Goal: Transaction & Acquisition: Purchase product/service

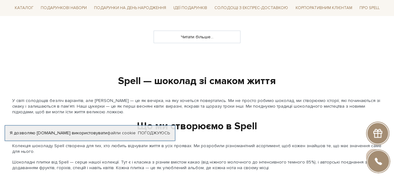
scroll to position [627, 0]
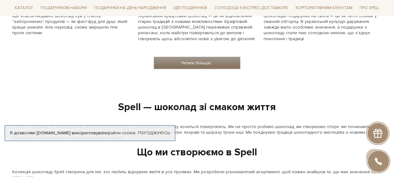
click at [207, 61] on link "Читати більше..." at bounding box center [197, 63] width 86 height 12
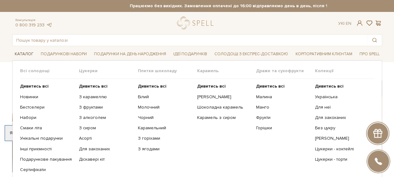
click at [26, 53] on span "Каталог" at bounding box center [24, 54] width 24 height 10
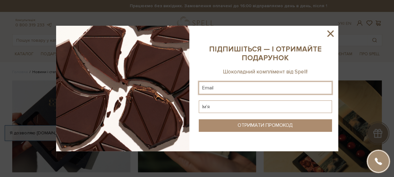
click at [230, 90] on input "text" at bounding box center [265, 88] width 133 height 13
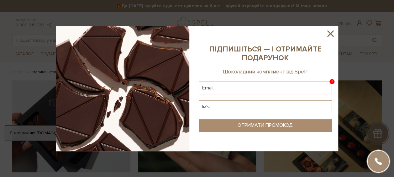
click at [335, 34] on icon at bounding box center [330, 33] width 11 height 11
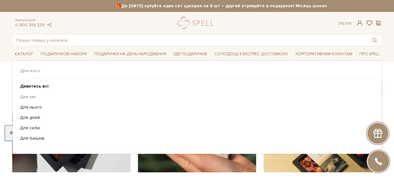
click at [26, 94] on link "Для неї" at bounding box center [195, 97] width 350 height 6
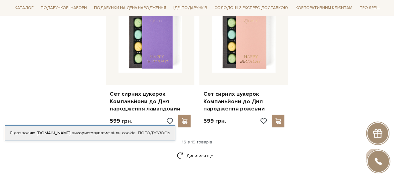
scroll to position [847, 0]
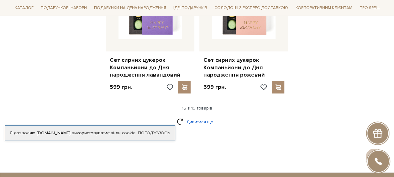
click at [187, 116] on link "Дивитися ще" at bounding box center [197, 121] width 41 height 11
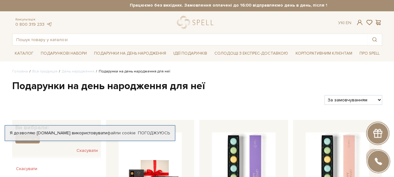
scroll to position [0, 0]
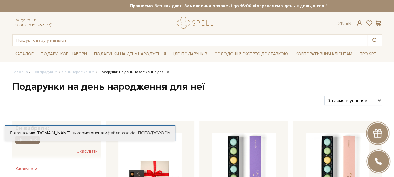
click at [39, 140] on button "Для неї" at bounding box center [27, 139] width 24 height 8
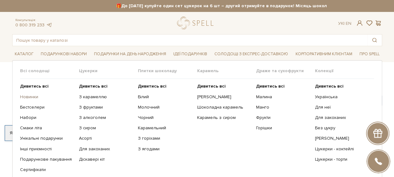
click at [32, 95] on link "Новинки" at bounding box center [47, 97] width 54 height 6
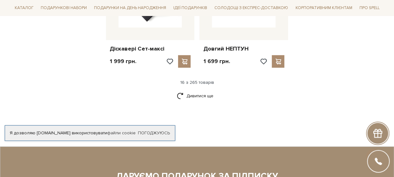
scroll to position [847, 0]
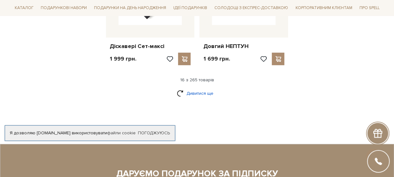
click at [204, 88] on link "Дивитися ще" at bounding box center [197, 93] width 41 height 11
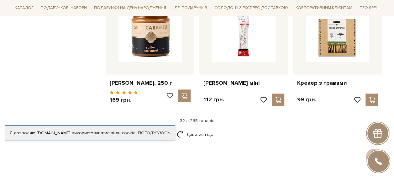
scroll to position [1474, 0]
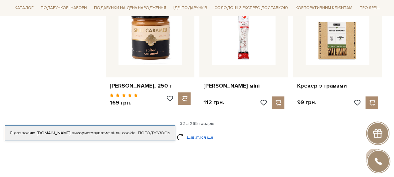
click at [195, 135] on link "Дивитися ще" at bounding box center [197, 137] width 41 height 11
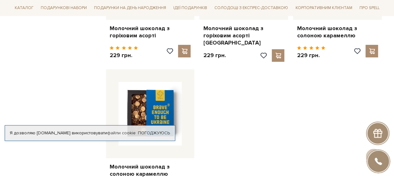
scroll to position [2289, 0]
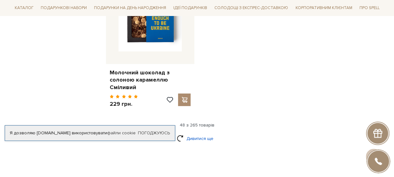
click at [202, 133] on link "Дивитися ще" at bounding box center [197, 138] width 41 height 11
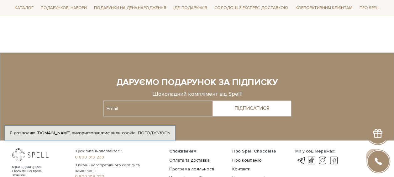
scroll to position [3010, 0]
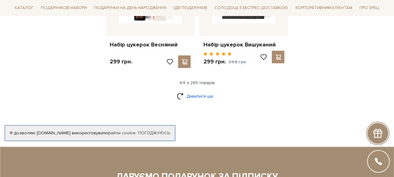
click at [196, 91] on link "Дивитися ще" at bounding box center [197, 96] width 41 height 11
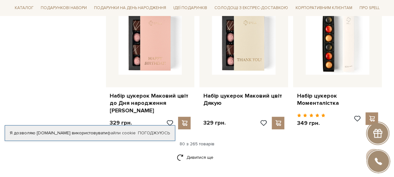
scroll to position [3637, 0]
click at [200, 152] on link "Дивитися ще" at bounding box center [197, 157] width 41 height 11
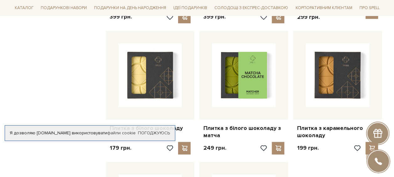
scroll to position [4923, 0]
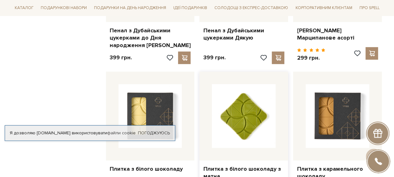
click at [224, 84] on img at bounding box center [244, 116] width 64 height 64
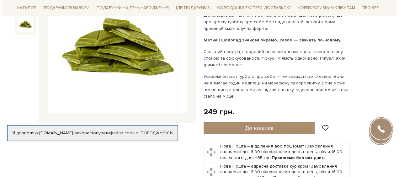
scroll to position [157, 0]
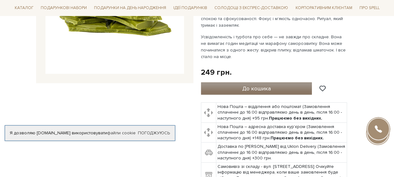
click at [244, 88] on span "До кошика" at bounding box center [256, 88] width 29 height 7
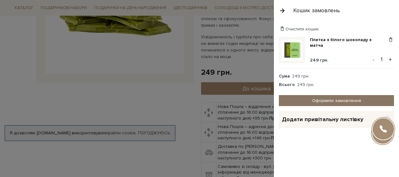
click at [288, 100] on link "Оформити замовлення" at bounding box center [336, 100] width 115 height 11
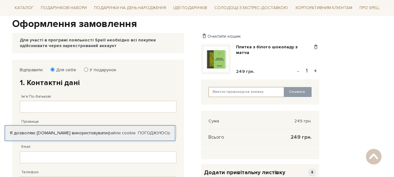
click at [270, 94] on input "text" at bounding box center [247, 92] width 76 height 10
type input "Metinvest"
click at [295, 90] on button "Оновити" at bounding box center [298, 92] width 28 height 10
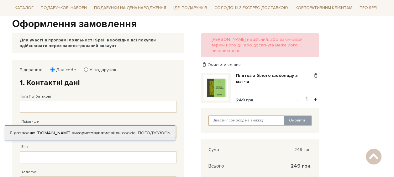
click at [223, 115] on input "text" at bounding box center [247, 120] width 76 height 10
paste input "Metinvest"
type input "Metinvest"
click at [245, 116] on input "text" at bounding box center [247, 120] width 76 height 10
paste input "Metinvest"
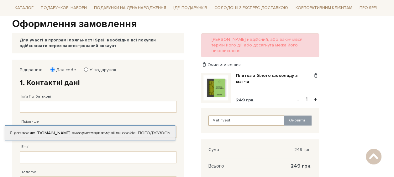
type input "Metinvest"
